Goal: Task Accomplishment & Management: Use online tool/utility

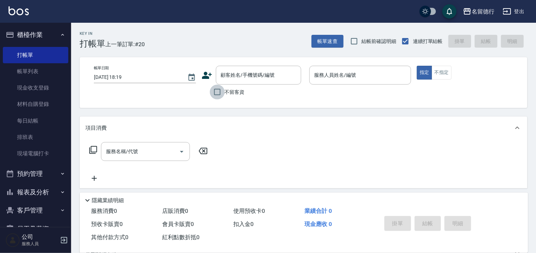
click at [216, 91] on input "不留客資" at bounding box center [217, 92] width 15 height 15
checkbox input "true"
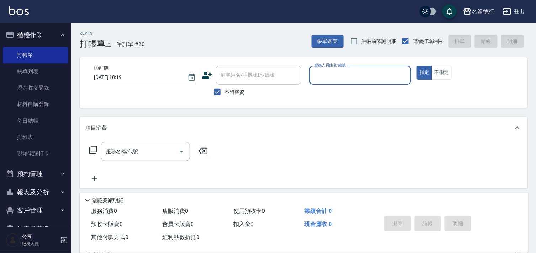
click at [322, 71] on input "服務人員姓名/編號" at bounding box center [360, 75] width 96 height 12
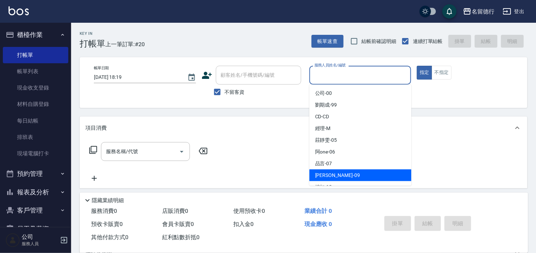
click at [326, 176] on span "TINA -09" at bounding box center [337, 175] width 45 height 7
type input "TINA-09"
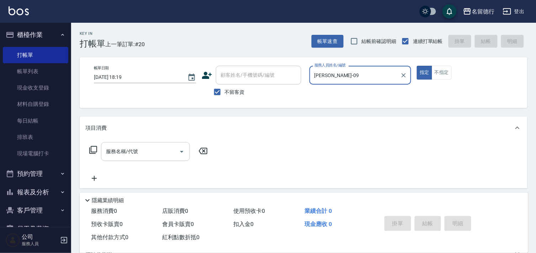
click at [151, 153] on input "服務名稱/代號" at bounding box center [140, 151] width 72 height 12
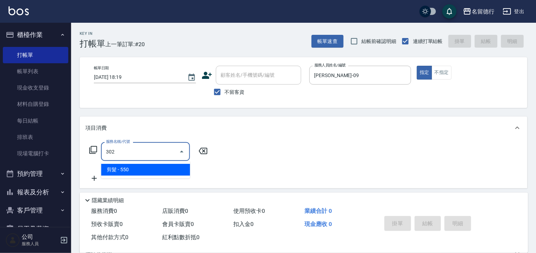
click at [147, 171] on span "剪髮 - 550" at bounding box center [145, 170] width 89 height 12
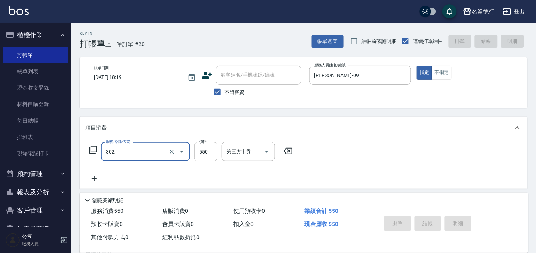
type input "302"
type input "2025/09/14 19:47"
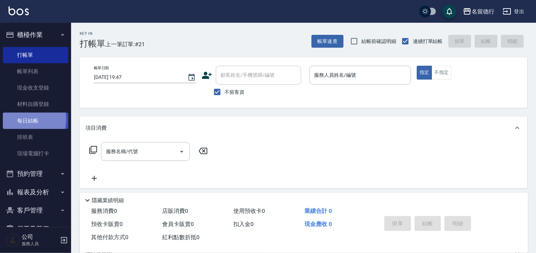
click at [22, 119] on link "每日結帳" at bounding box center [35, 121] width 65 height 16
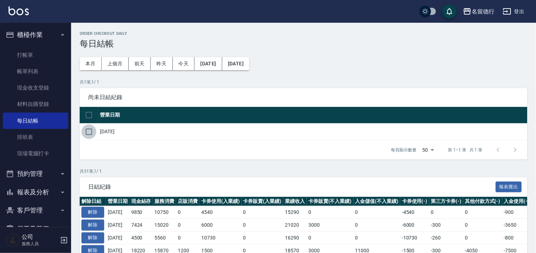
click at [87, 132] on input "checkbox" at bounding box center [88, 131] width 15 height 15
checkbox input "true"
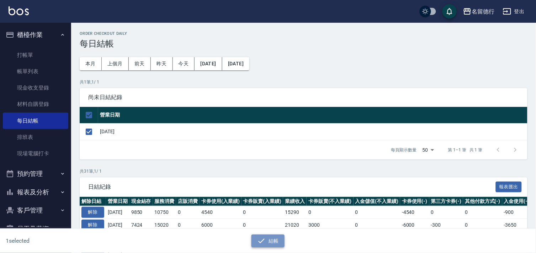
click at [276, 239] on button "結帳" at bounding box center [267, 241] width 33 height 13
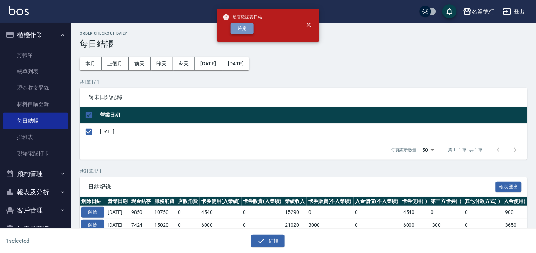
click at [241, 31] on button "確定" at bounding box center [242, 28] width 23 height 11
checkbox input "false"
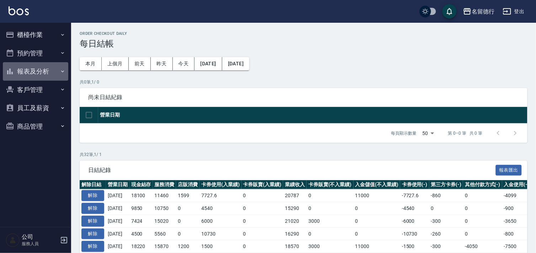
click at [33, 70] on button "報表及分析" at bounding box center [35, 71] width 65 height 18
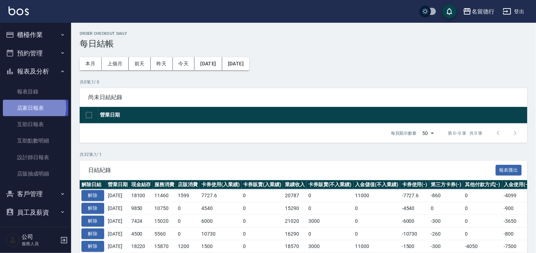
click at [32, 108] on link "店家日報表" at bounding box center [35, 108] width 65 height 16
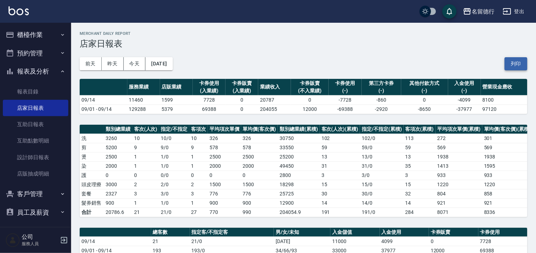
click at [521, 63] on button "列印" at bounding box center [515, 63] width 23 height 13
click at [38, 157] on link "設計師日報表" at bounding box center [35, 157] width 65 height 16
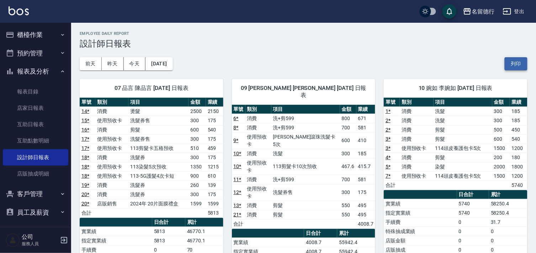
click at [516, 63] on button "列印" at bounding box center [515, 63] width 23 height 13
